Goal: Connect with others: Connect with others

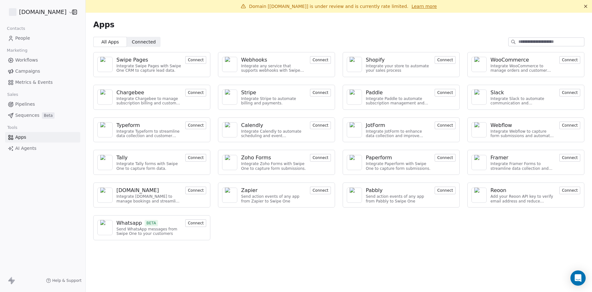
click at [25, 37] on span "People" at bounding box center [22, 38] width 15 height 7
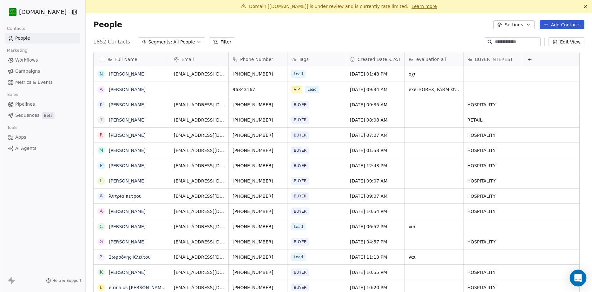
scroll to position [252, 497]
click at [580, 279] on icon "Open Intercom Messenger" at bounding box center [578, 278] width 8 height 8
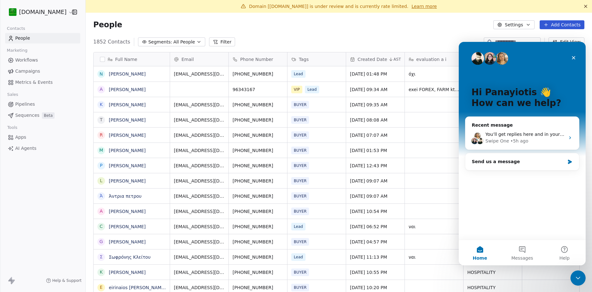
scroll to position [0, 0]
click at [511, 140] on div "• 5h ago" at bounding box center [519, 141] width 18 height 7
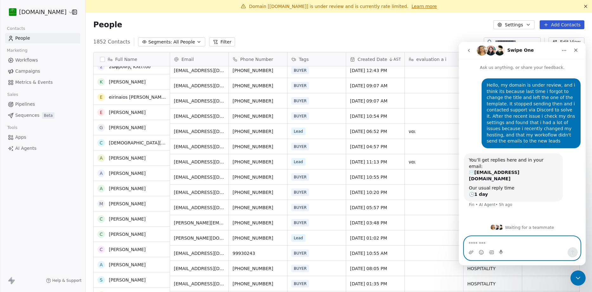
scroll to position [222, 0]
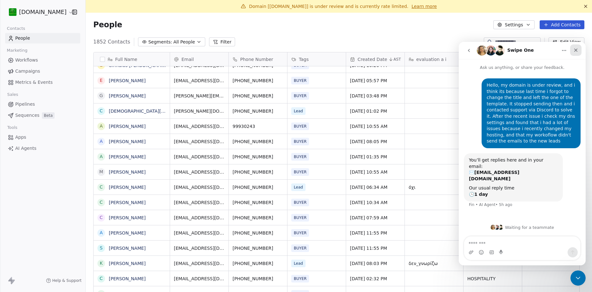
click at [573, 51] on icon "Close" at bounding box center [575, 50] width 5 height 5
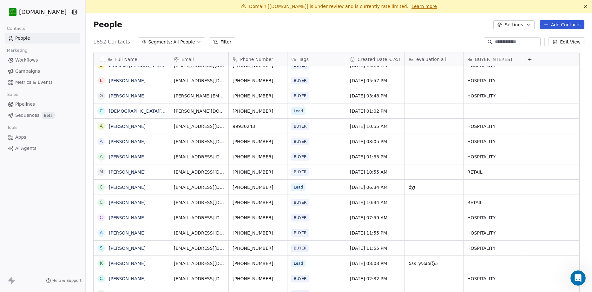
scroll to position [0, 0]
click at [526, 41] on input at bounding box center [517, 42] width 44 height 6
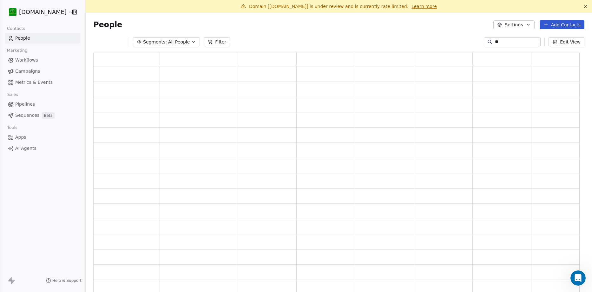
scroll to position [237, 481]
type input "*"
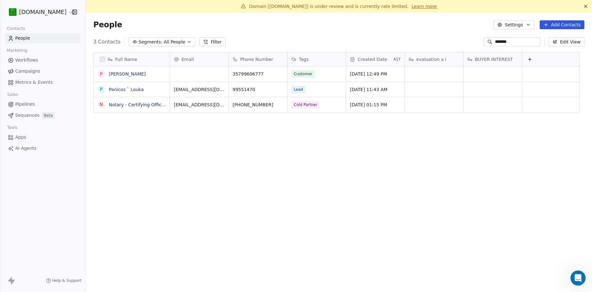
scroll to position [252, 497]
type input "*******"
click at [316, 89] on div "Lead" at bounding box center [310, 90] width 39 height 8
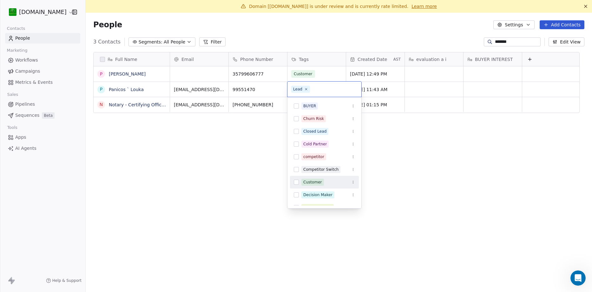
click at [296, 184] on button "Suggestions" at bounding box center [296, 182] width 5 height 5
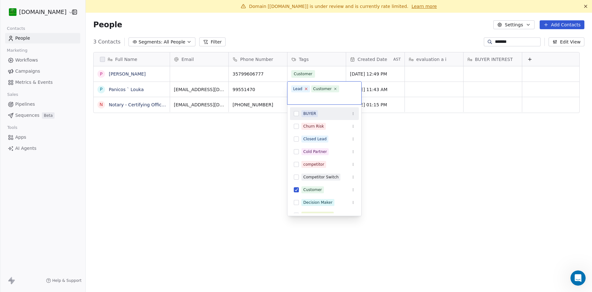
click at [304, 90] on icon at bounding box center [306, 89] width 4 height 4
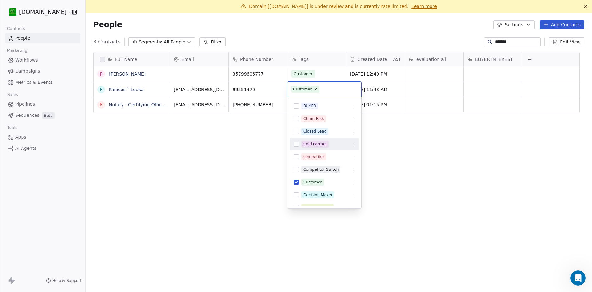
click at [244, 145] on html "[DOMAIN_NAME] Contacts People Marketing Workflows Campaigns Metrics & Events Sa…" at bounding box center [296, 146] width 592 height 292
